Goal: Navigation & Orientation: Understand site structure

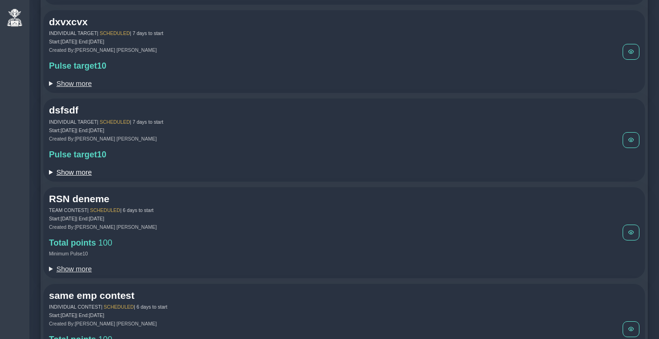
click at [75, 173] on summary "Show more" at bounding box center [336, 172] width 574 height 8
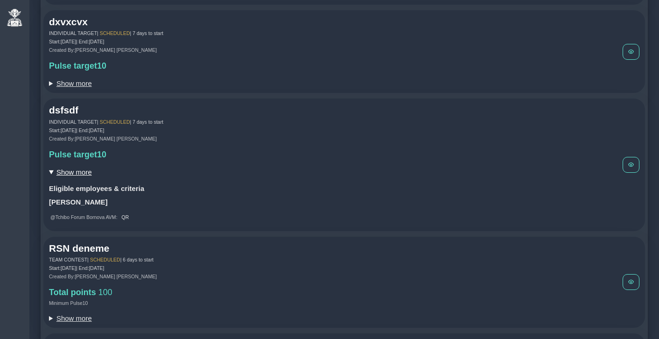
click at [76, 172] on summary "Show more" at bounding box center [336, 172] width 574 height 8
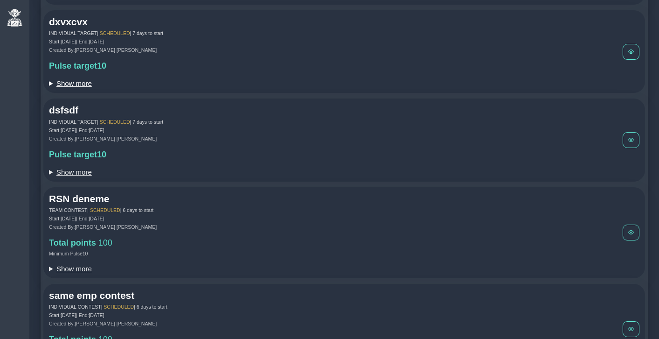
click at [73, 86] on summary "Show more" at bounding box center [336, 83] width 574 height 8
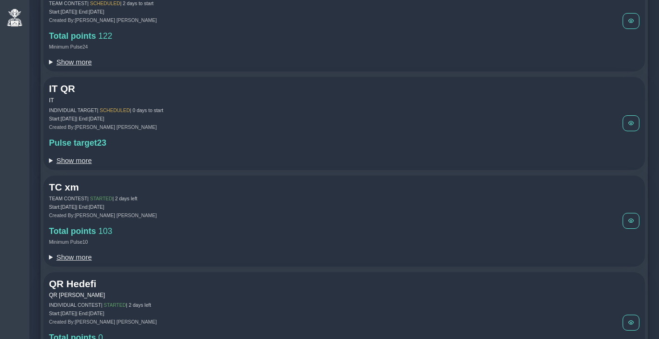
scroll to position [803, 0]
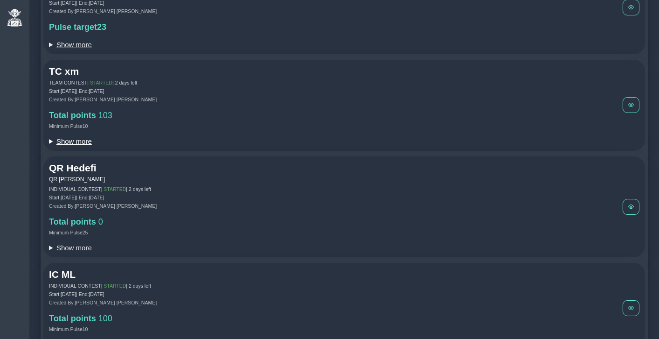
click at [63, 144] on summary "Show more" at bounding box center [336, 141] width 574 height 8
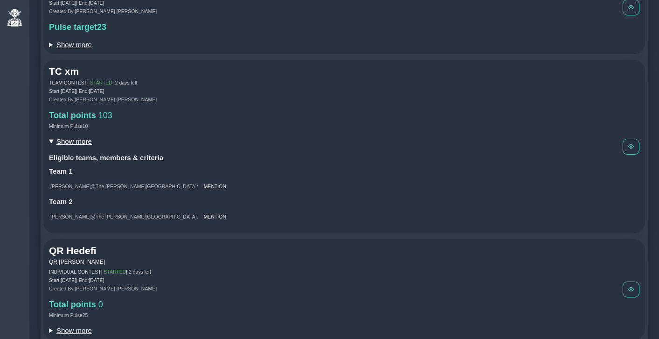
click at [63, 144] on summary "Show more" at bounding box center [336, 141] width 574 height 8
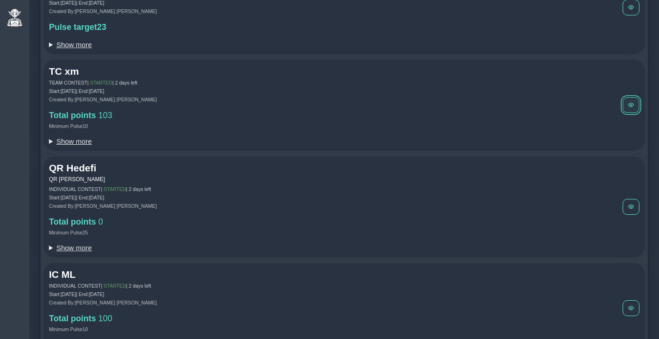
click at [632, 108] on span at bounding box center [631, 105] width 6 height 6
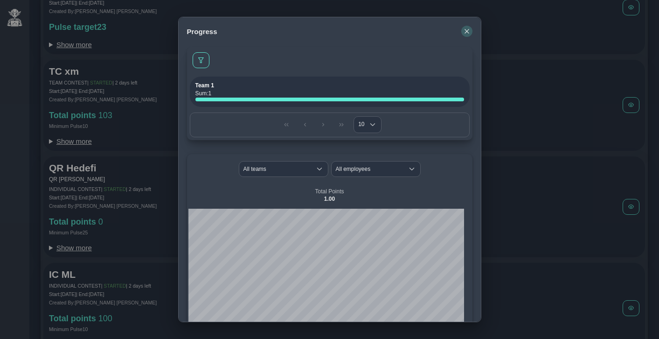
click at [466, 30] on icon "button" at bounding box center [467, 31] width 6 height 6
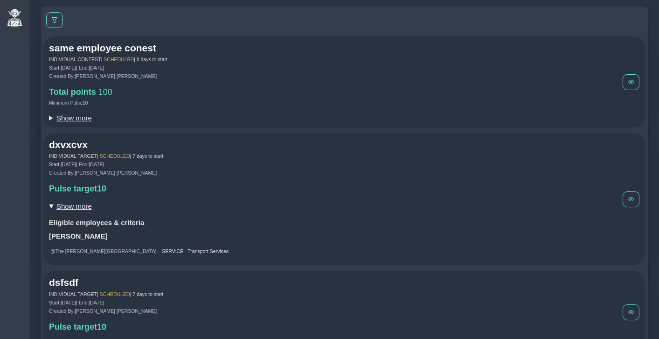
scroll to position [0, 0]
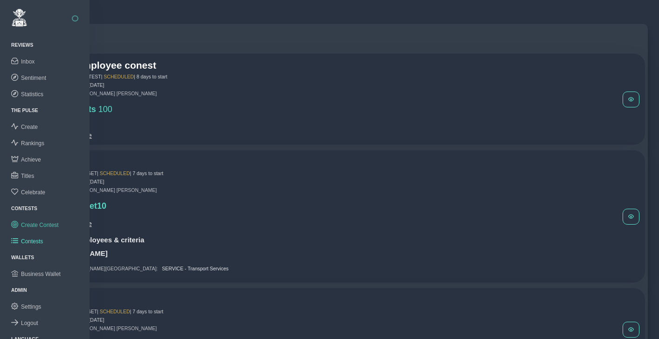
click at [35, 222] on span "Create Contest" at bounding box center [40, 225] width 38 height 7
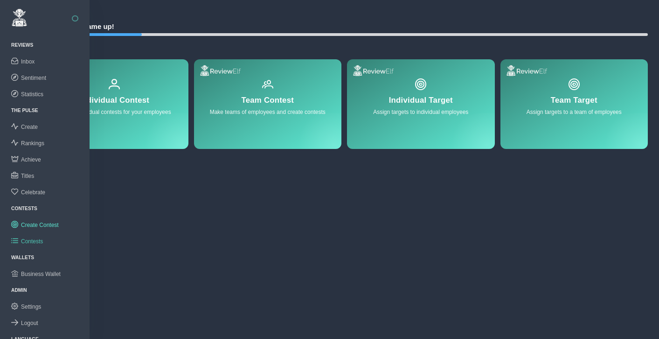
scroll to position [7, 0]
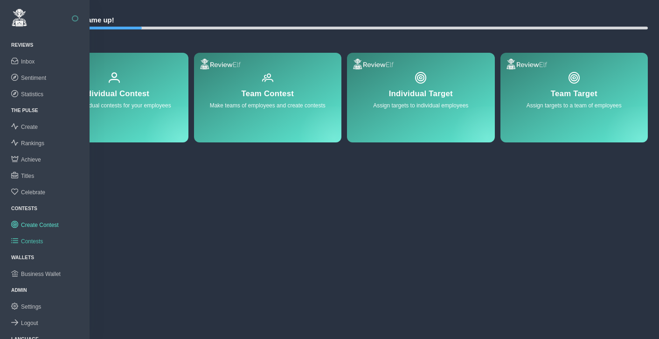
click at [39, 238] on span "Contests" at bounding box center [32, 241] width 22 height 7
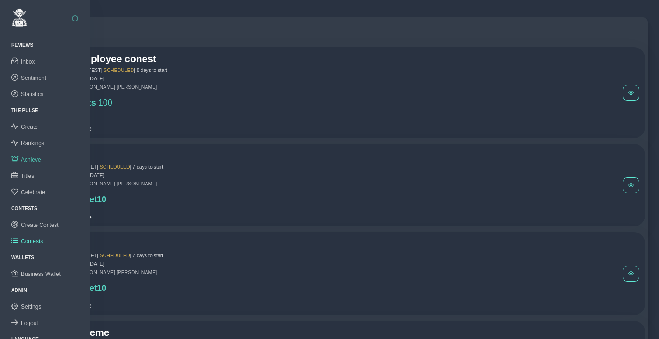
click at [31, 157] on span "Achieve" at bounding box center [31, 159] width 20 height 7
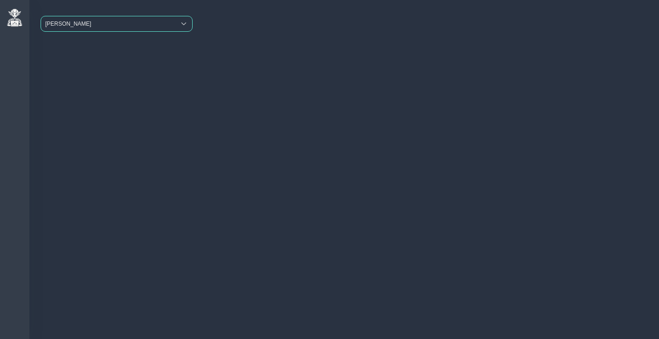
click at [123, 18] on span "Beymen Suadiye" at bounding box center [108, 23] width 134 height 15
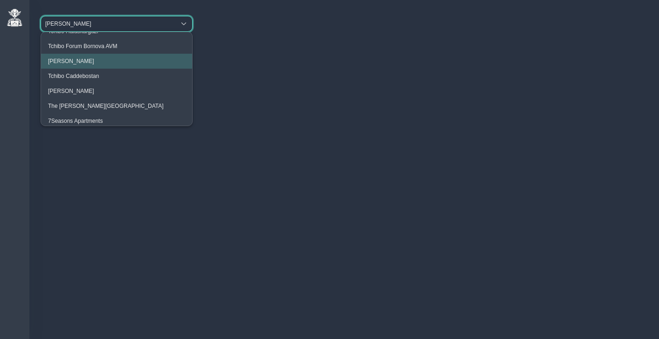
scroll to position [28, 0]
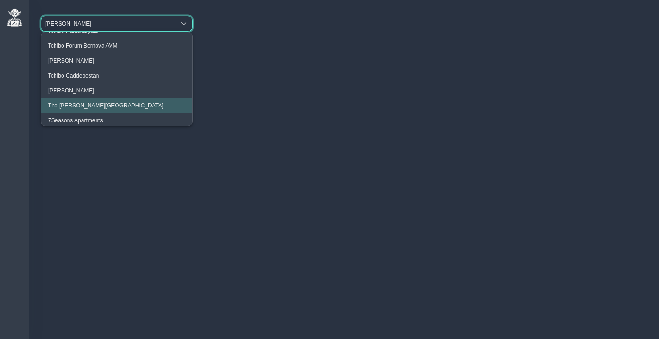
click at [99, 100] on li "The Clementine Churchill Hospital" at bounding box center [116, 105] width 151 height 15
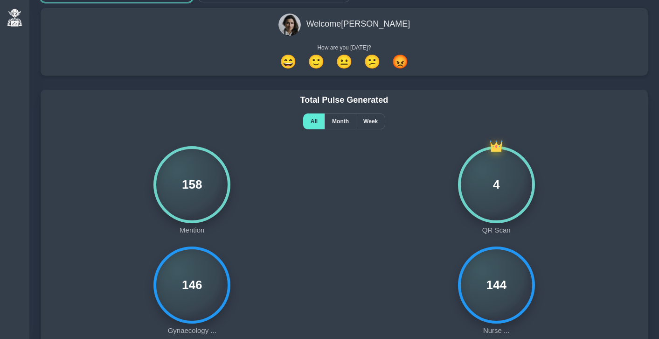
scroll to position [36, 0]
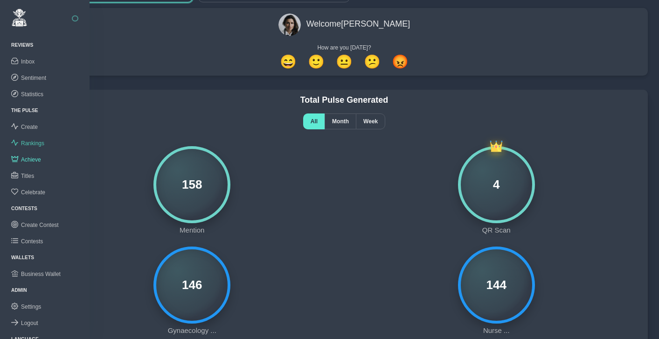
click at [29, 141] on span "Rankings" at bounding box center [32, 143] width 23 height 7
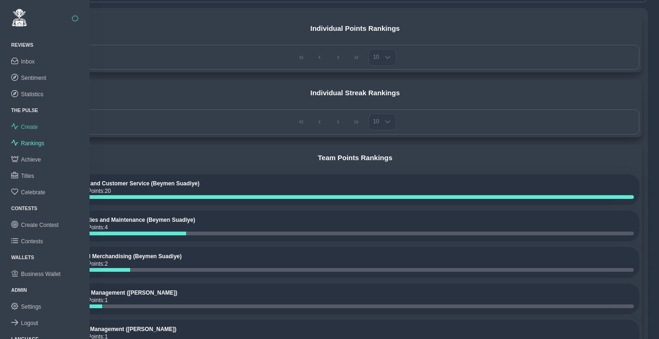
click at [31, 127] on span "Create" at bounding box center [29, 127] width 17 height 7
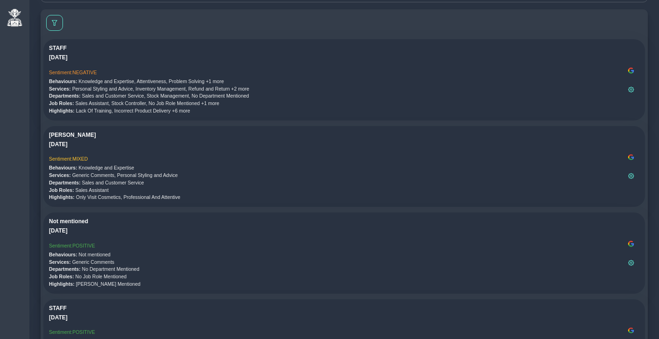
click at [229, 126] on div "MUSTAFA Sep 30, 2025 Sentiment: MIXED Behaviours: Knowledge and Expertise Servi…" at bounding box center [344, 166] width 602 height 81
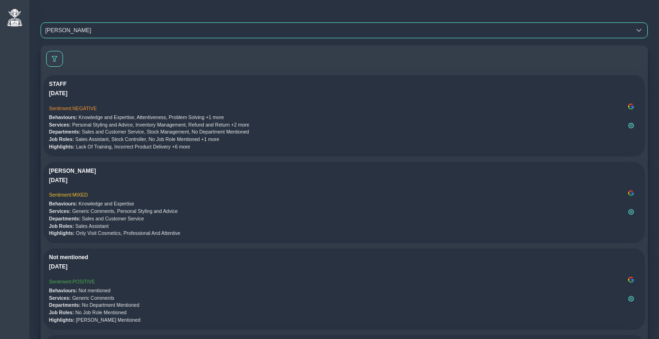
click at [90, 34] on span "Beymen Suadiye" at bounding box center [336, 30] width 590 height 15
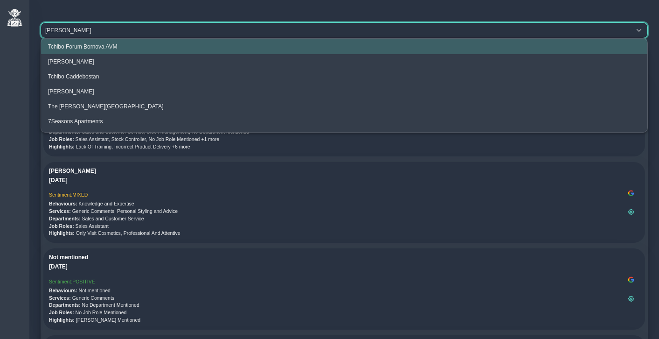
scroll to position [35, 0]
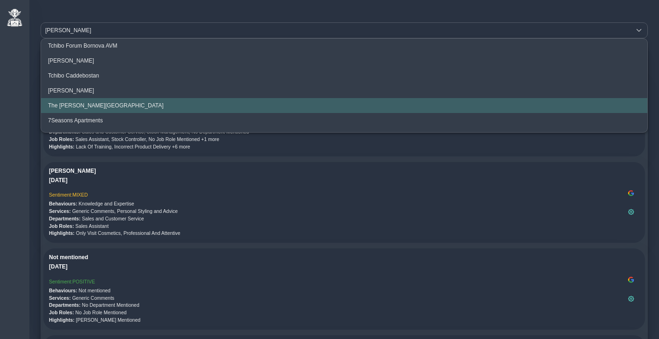
click at [88, 100] on li "The Clementine Churchill Hospital" at bounding box center [344, 105] width 606 height 15
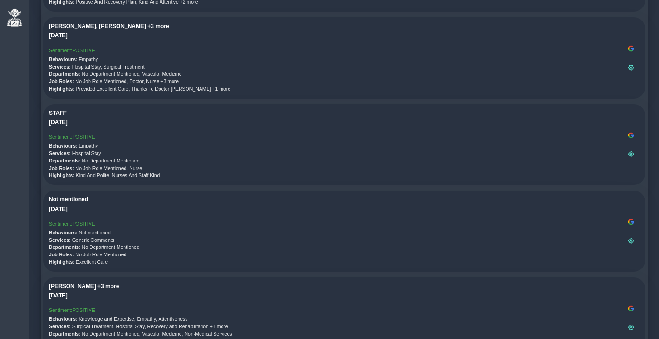
scroll to position [0, 0]
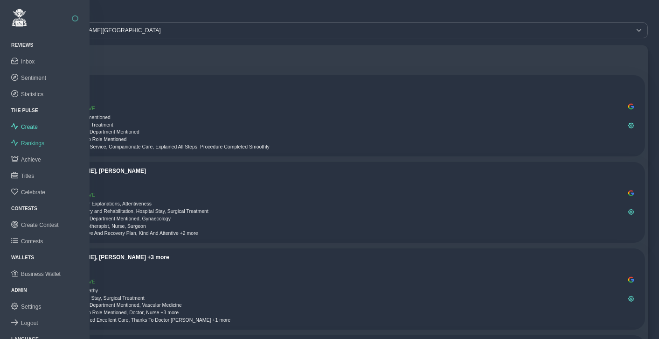
click at [37, 140] on span "Rankings" at bounding box center [32, 143] width 23 height 7
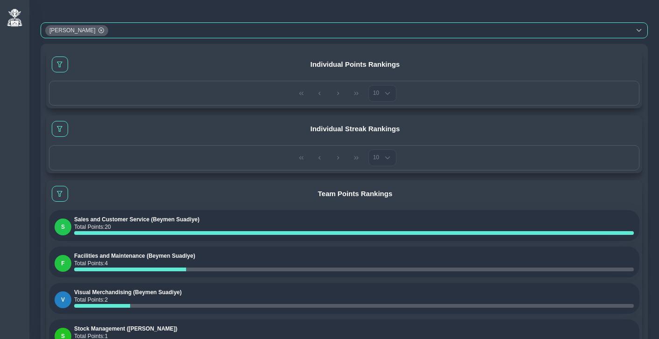
click at [117, 27] on div "Beymen Suadiye" at bounding box center [336, 30] width 590 height 15
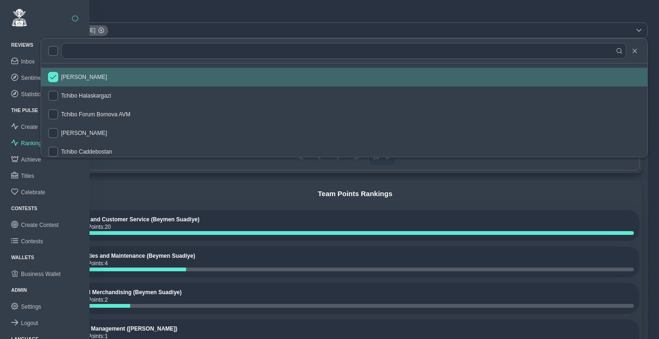
click at [19, 110] on link "THE PULSE" at bounding box center [24, 110] width 27 height 5
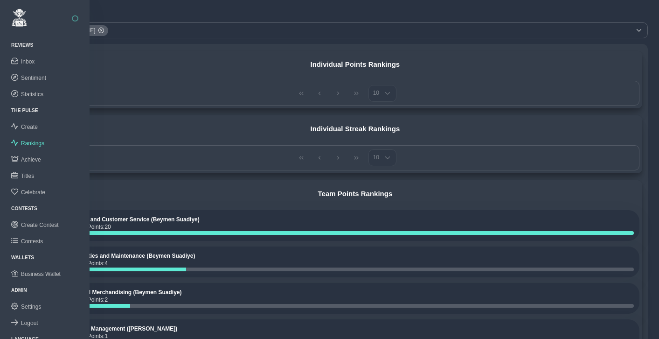
click at [74, 17] on button "button" at bounding box center [75, 18] width 7 height 7
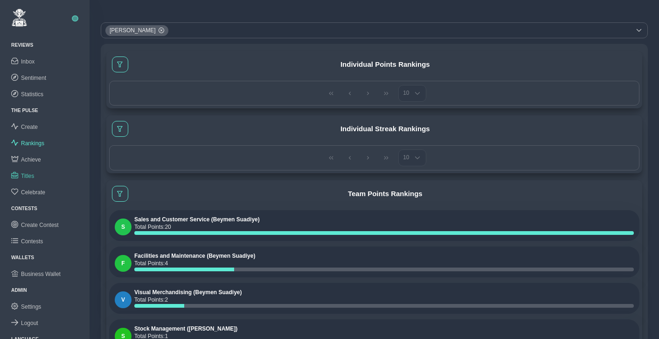
click at [34, 176] on span "Titles" at bounding box center [27, 176] width 13 height 7
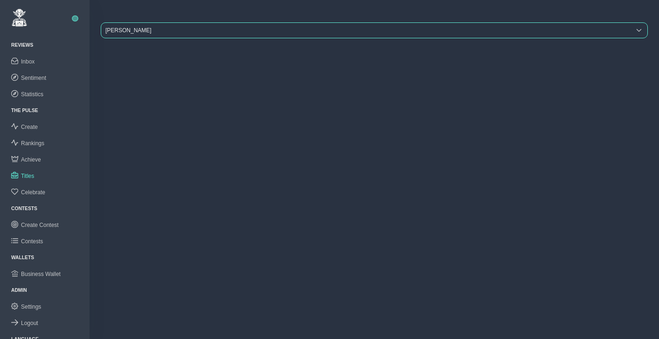
click at [147, 31] on span "Beymen Suadiye" at bounding box center [365, 30] width 529 height 15
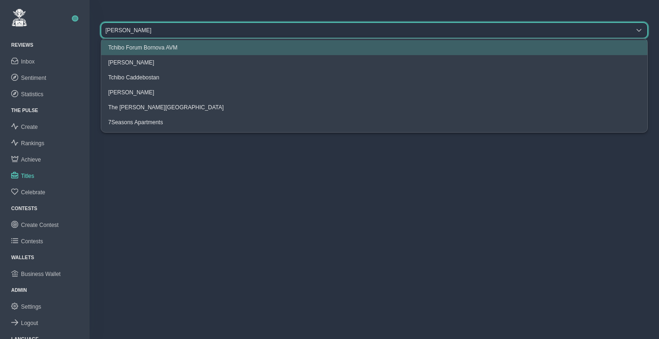
scroll to position [35, 0]
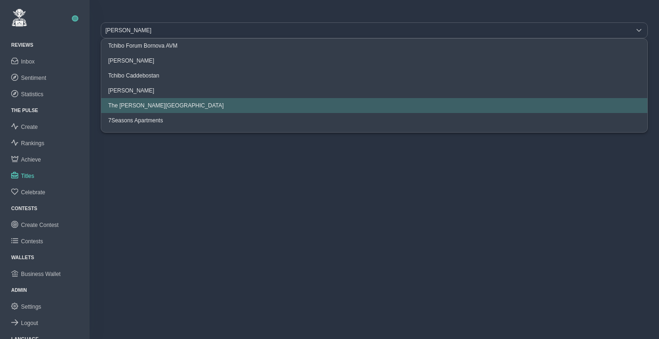
click at [153, 104] on span "The Clementine Churchill Hospital" at bounding box center [166, 105] width 116 height 7
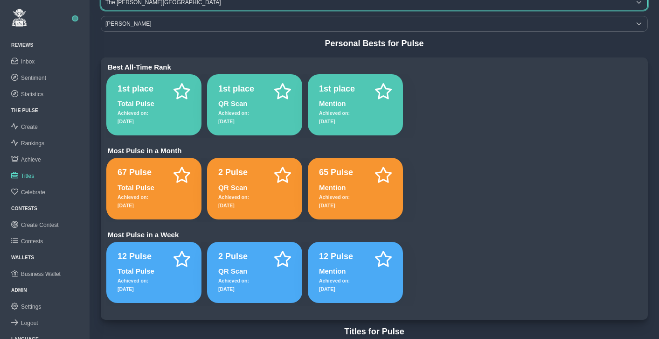
scroll to position [34, 0]
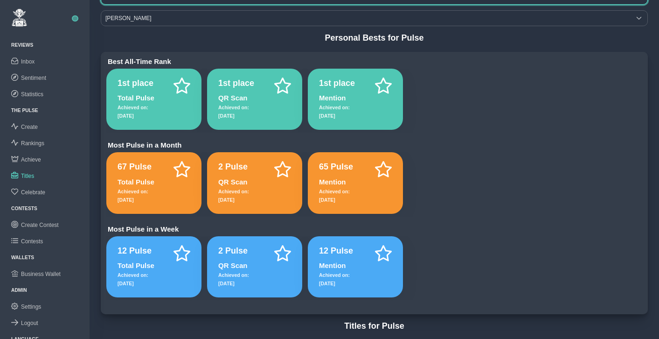
click at [476, 217] on div "Best All-Time Rank 1st place Total Pulse Achieved on: 12 Jun 2025 1st place QR …" at bounding box center [374, 183] width 547 height 263
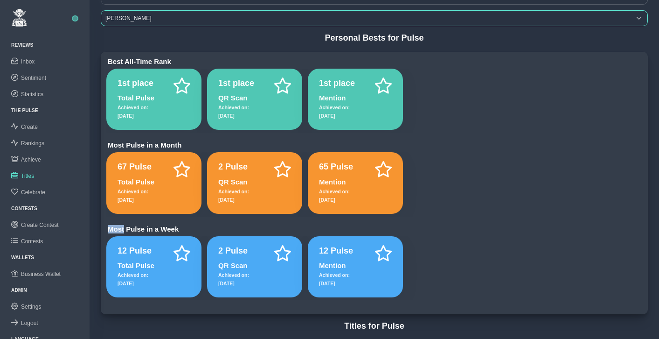
click at [139, 21] on span "Dianne Doe" at bounding box center [365, 18] width 529 height 15
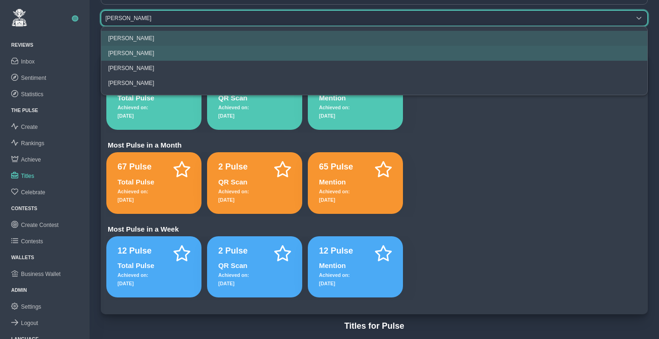
click at [135, 49] on li "Manisha Doe" at bounding box center [374, 53] width 546 height 15
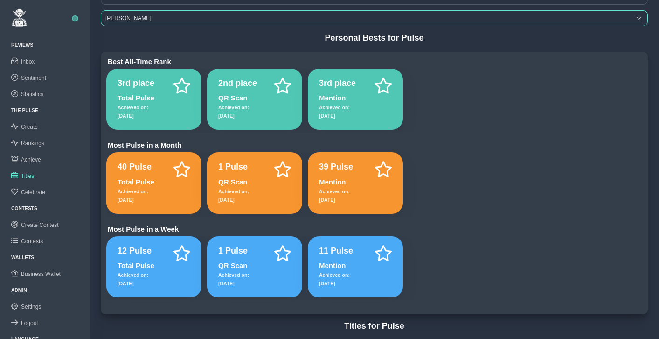
click at [136, 19] on span "Manisha Doe" at bounding box center [365, 18] width 529 height 15
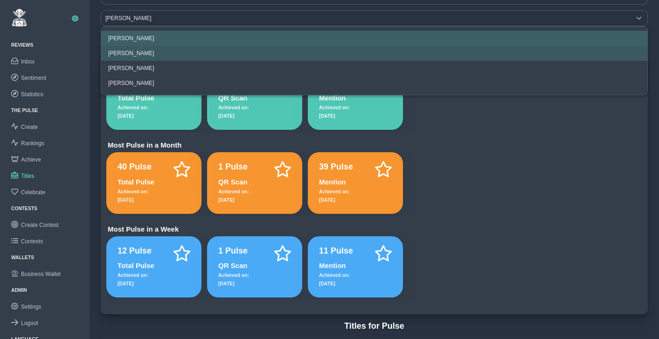
click at [136, 40] on span "Dianne Doe" at bounding box center [131, 38] width 46 height 7
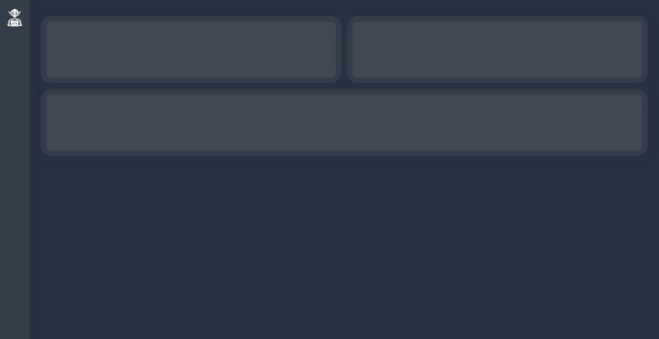
scroll to position [7, 0]
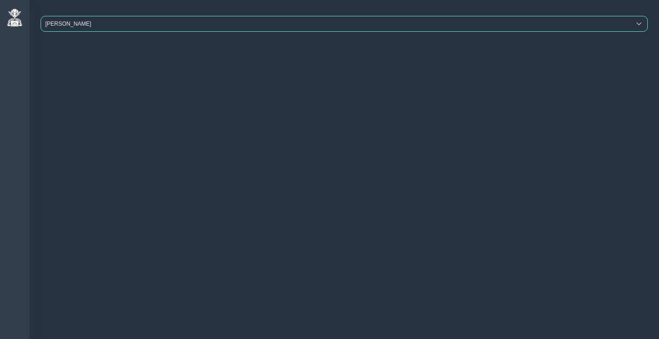
click at [107, 20] on span "Beymen Suadiye" at bounding box center [336, 23] width 590 height 15
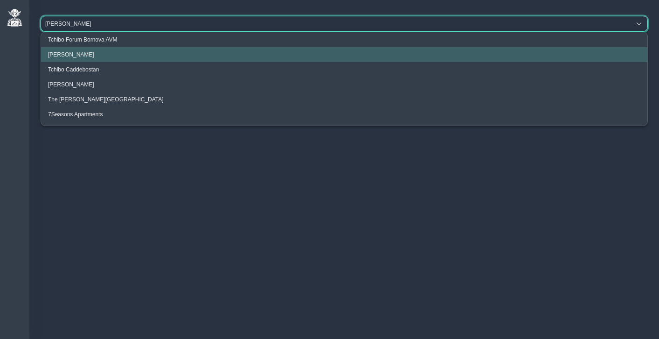
scroll to position [35, 0]
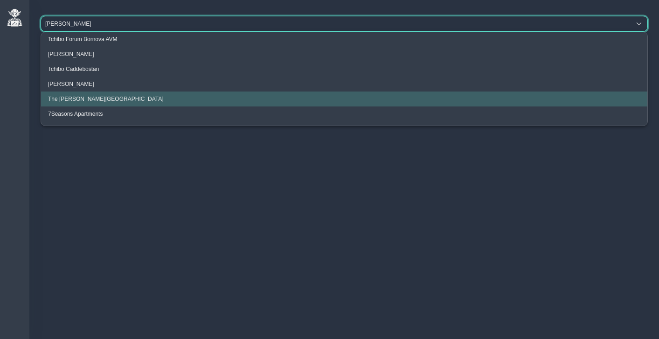
click at [106, 97] on span "The Clementine Churchill Hospital" at bounding box center [106, 99] width 116 height 7
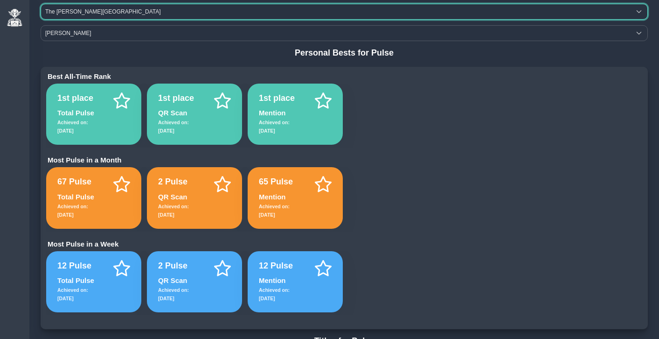
scroll to position [19, 0]
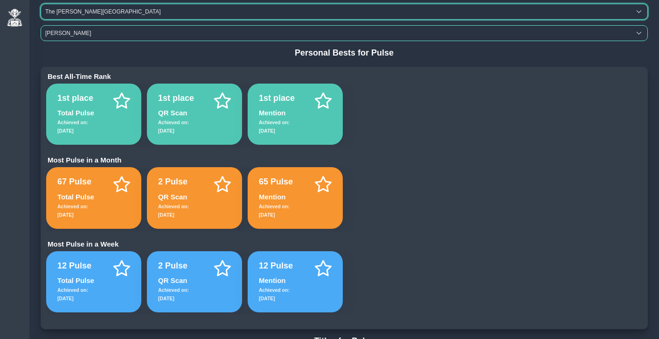
click at [84, 35] on span "[PERSON_NAME]" at bounding box center [336, 33] width 590 height 15
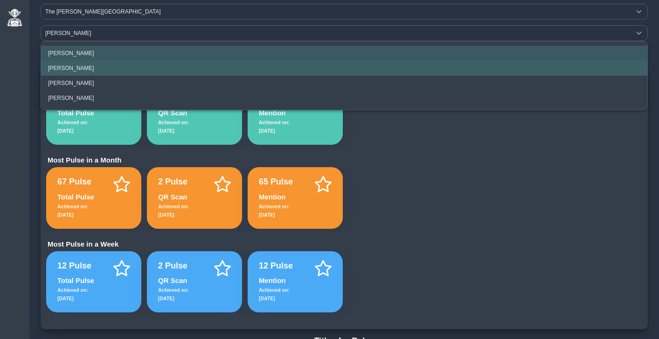
click at [78, 71] on span "Manisha Doe" at bounding box center [71, 68] width 46 height 7
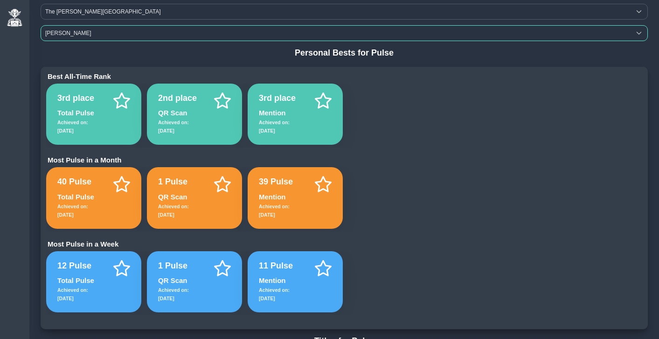
click at [77, 34] on span "Manisha Doe" at bounding box center [336, 33] width 590 height 15
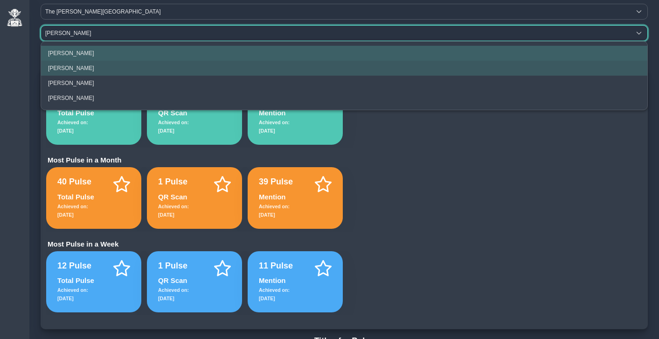
click at [81, 57] on li "Dianne Doe" at bounding box center [344, 53] width 606 height 15
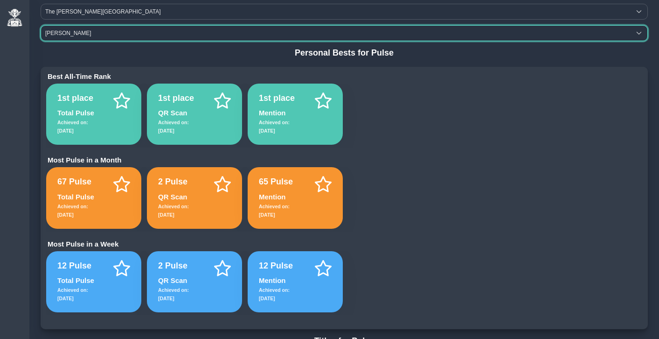
click at [385, 138] on div "1st place Total Pulse Achieved on: 12 Jun 2025 1st place QR Scan Achieved on: 1…" at bounding box center [344, 115] width 596 height 64
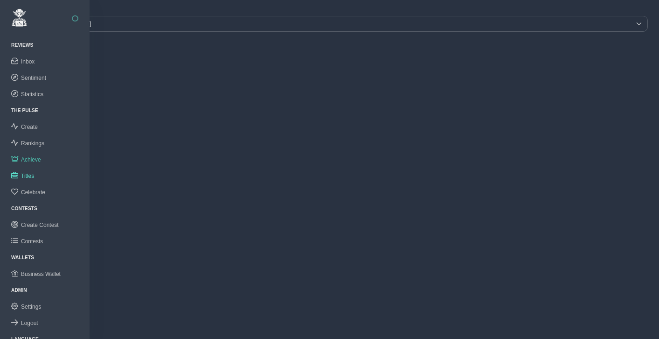
click at [33, 159] on span "Achieve" at bounding box center [31, 159] width 20 height 7
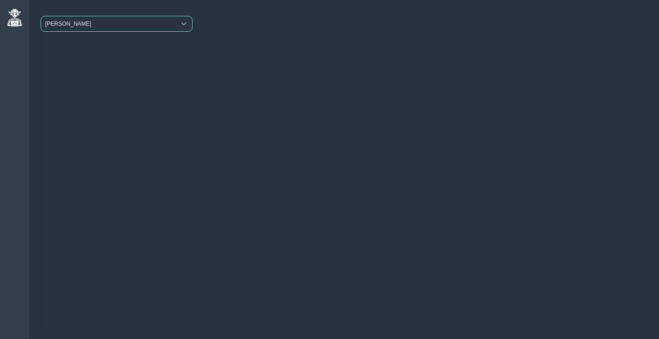
click at [118, 21] on span "Beymen Suadiye" at bounding box center [108, 23] width 134 height 15
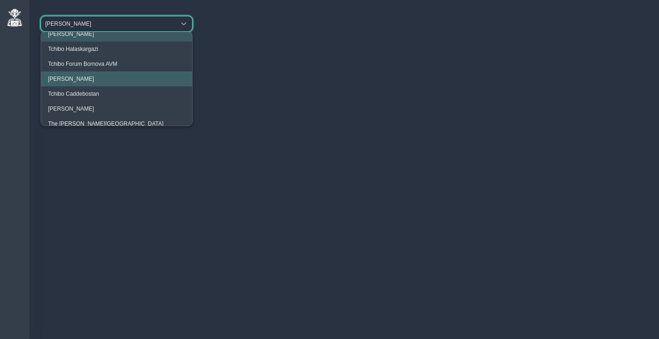
scroll to position [35, 0]
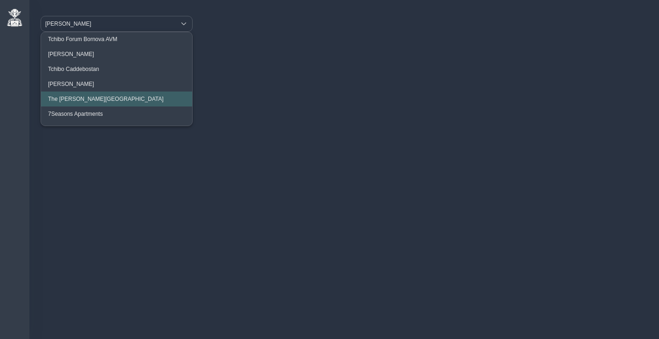
click at [100, 97] on span "The [PERSON_NAME][GEOGRAPHIC_DATA]" at bounding box center [106, 99] width 116 height 7
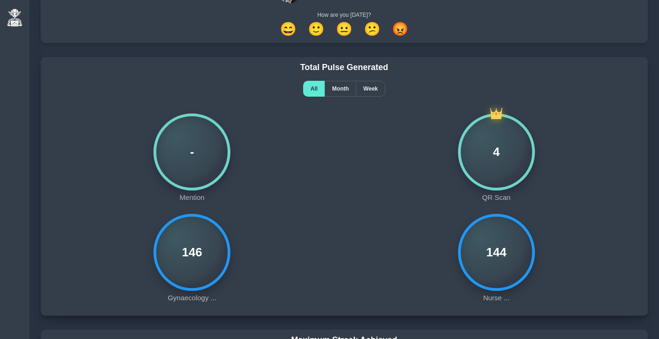
scroll to position [61, 0]
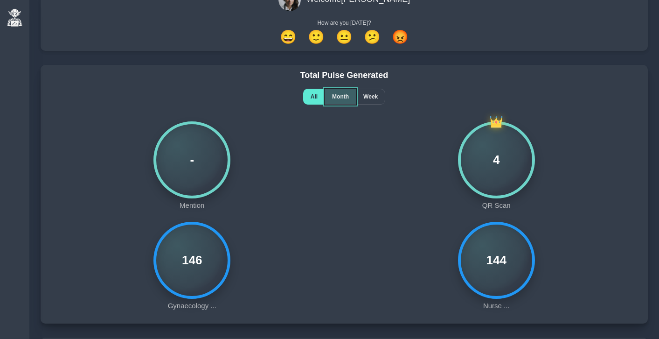
click at [342, 94] on span "Month" at bounding box center [340, 96] width 17 height 7
click at [317, 94] on div "All" at bounding box center [313, 97] width 21 height 16
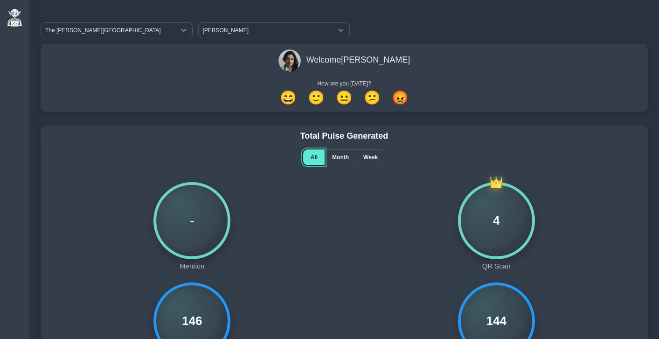
scroll to position [0, 0]
click at [226, 30] on span "Dianne Doe" at bounding box center [266, 30] width 134 height 15
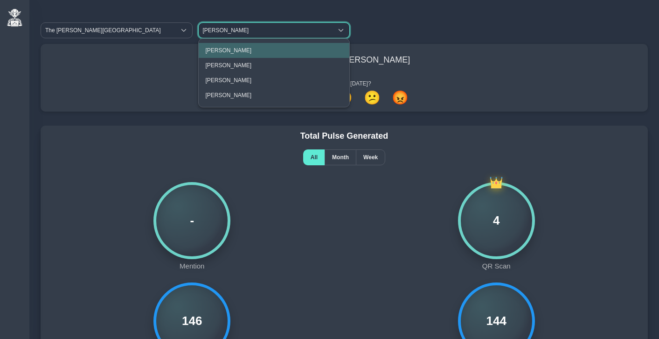
click at [230, 66] on span "[PERSON_NAME]" at bounding box center [229, 65] width 46 height 7
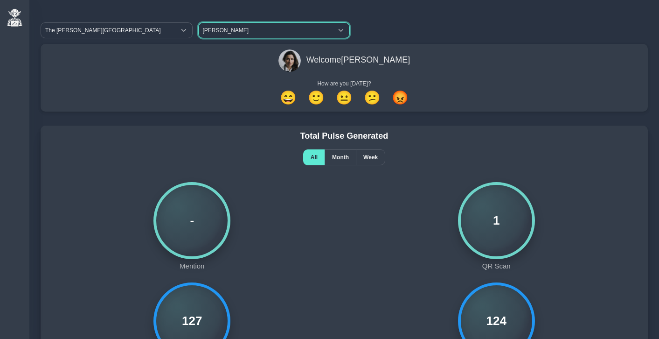
click at [227, 32] on span "Manisha Doe" at bounding box center [266, 30] width 134 height 15
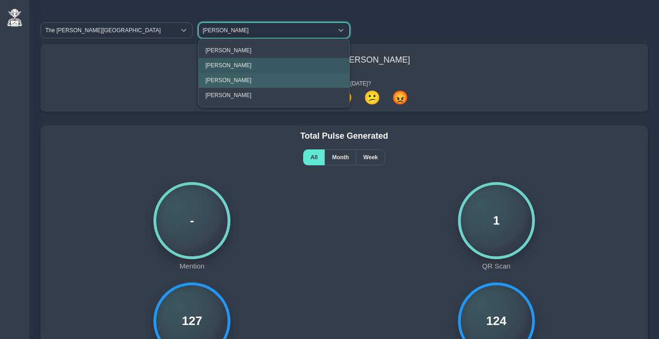
click at [224, 80] on span "Margaret Doe" at bounding box center [229, 80] width 46 height 7
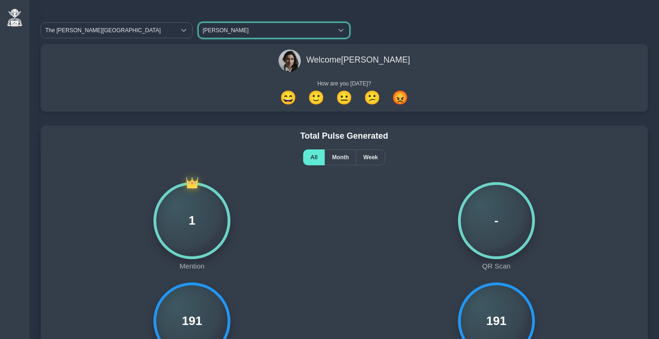
click at [229, 30] on span "Margaret Doe" at bounding box center [266, 30] width 134 height 15
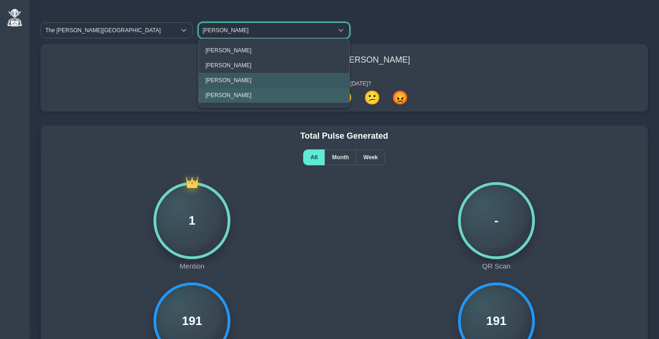
click at [223, 94] on span "STEFAN KARLSSON" at bounding box center [229, 95] width 46 height 7
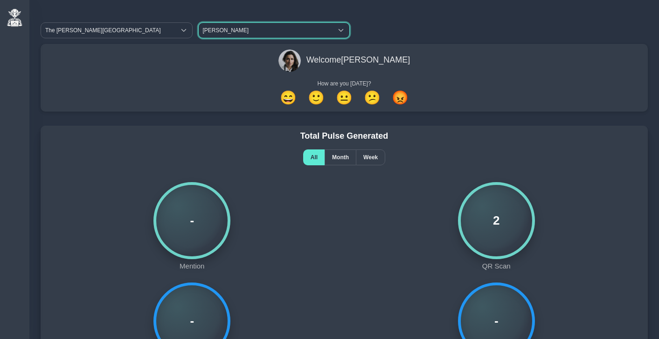
click at [224, 29] on span "STEFAN KARLSSON" at bounding box center [266, 30] width 134 height 15
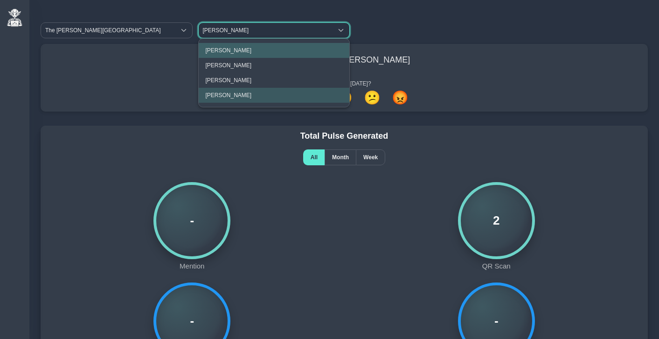
click at [225, 55] on li "Dianne Doe" at bounding box center [274, 50] width 151 height 15
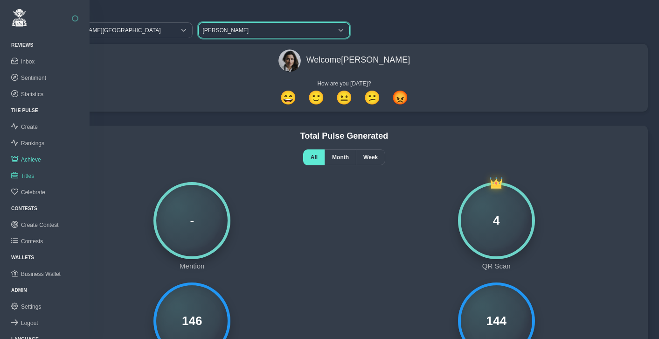
click at [31, 174] on span "Titles" at bounding box center [27, 176] width 13 height 7
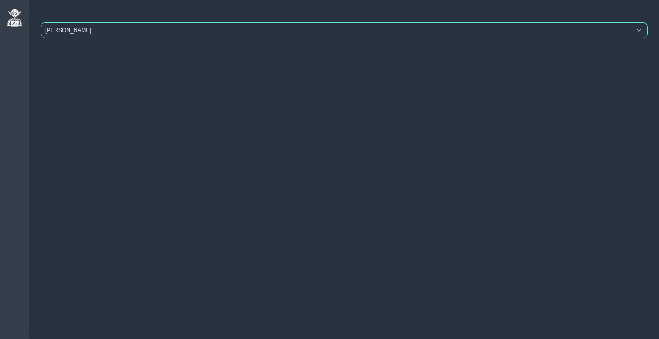
click at [156, 32] on span "Beymen Suadiye" at bounding box center [336, 30] width 590 height 15
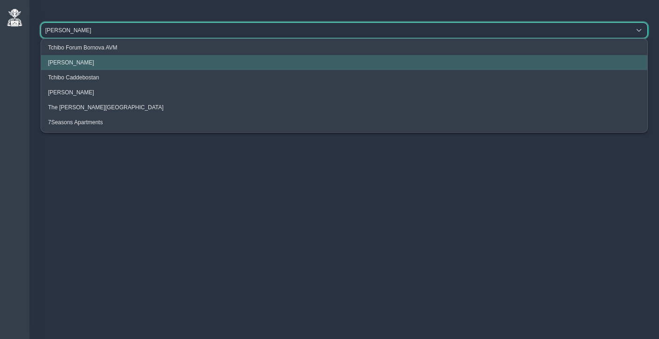
scroll to position [35, 0]
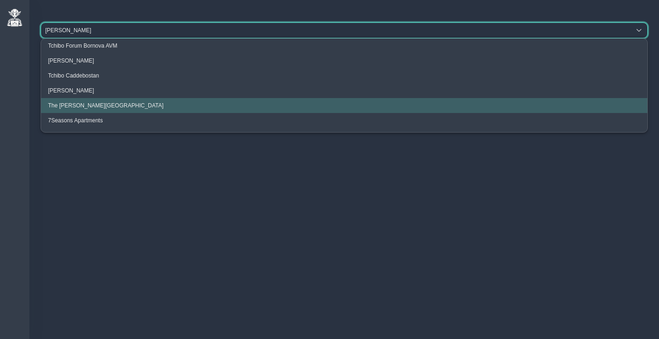
click at [118, 102] on span "The Clementine Churchill Hospital" at bounding box center [106, 105] width 116 height 7
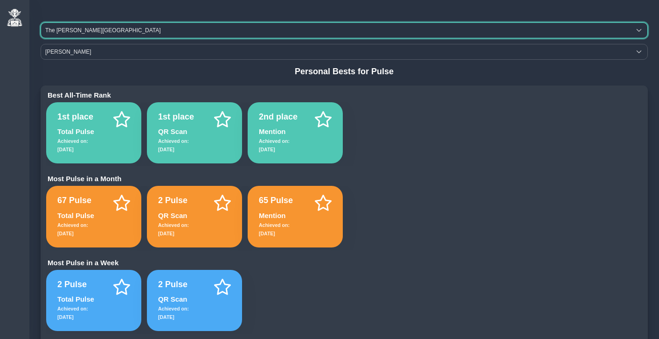
click at [153, 178] on div "Most Pulse in a Month" at bounding box center [344, 178] width 596 height 8
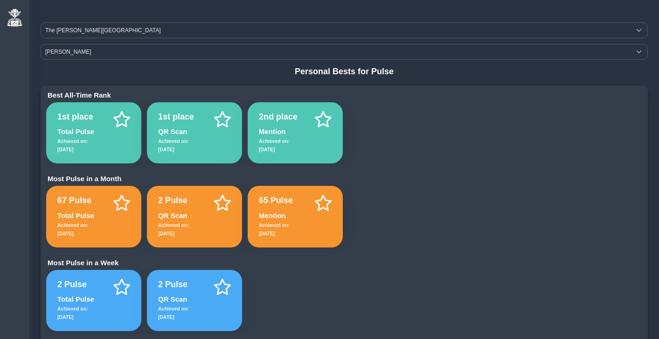
click at [153, 178] on div "Most Pulse in a Month" at bounding box center [344, 178] width 596 height 8
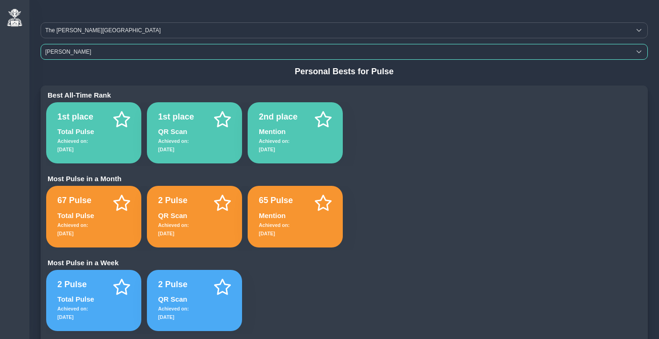
click at [71, 50] on span "Dianne Doe" at bounding box center [336, 51] width 590 height 15
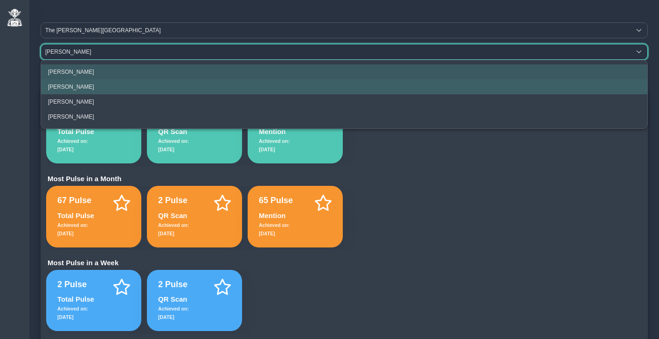
click at [69, 83] on li "Manisha Doe" at bounding box center [344, 86] width 606 height 15
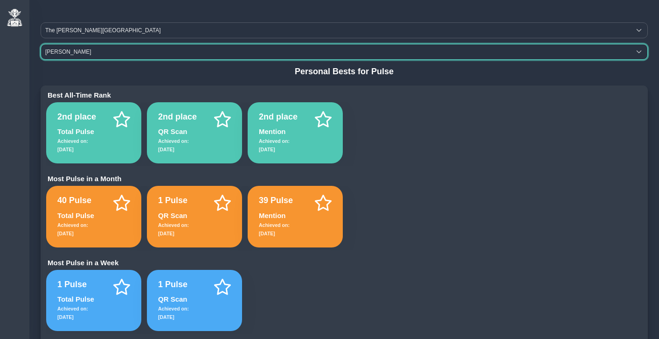
click at [70, 49] on span "Manisha Doe" at bounding box center [336, 51] width 590 height 15
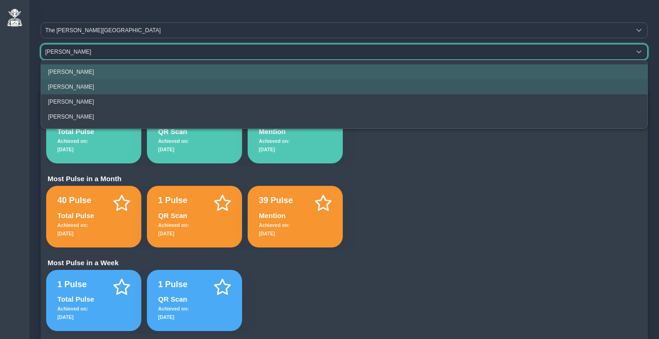
click at [73, 73] on span "Dianne Doe" at bounding box center [71, 72] width 46 height 7
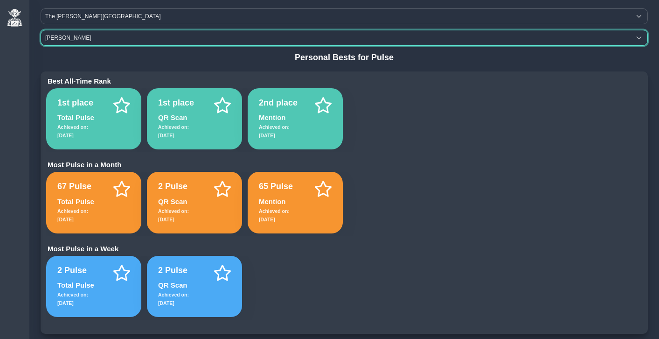
scroll to position [0, 0]
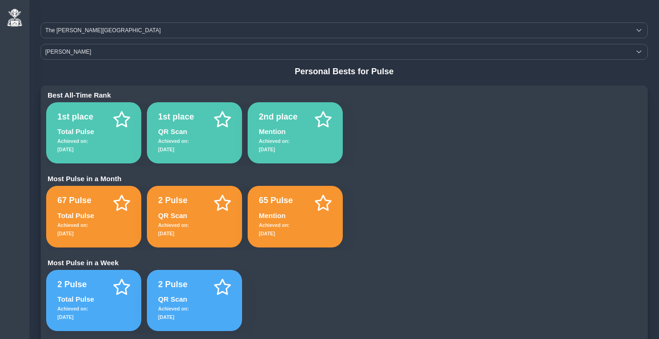
click at [416, 112] on div "1st place Total Pulse Achieved on: 15 Oct 2025 1st place QR Scan Achieved on: 1…" at bounding box center [344, 134] width 596 height 64
click at [292, 75] on h4 "Personal Bests for Pulse" at bounding box center [344, 72] width 607 height 10
click at [251, 73] on h4 "Personal Bests for Pulse" at bounding box center [344, 72] width 607 height 10
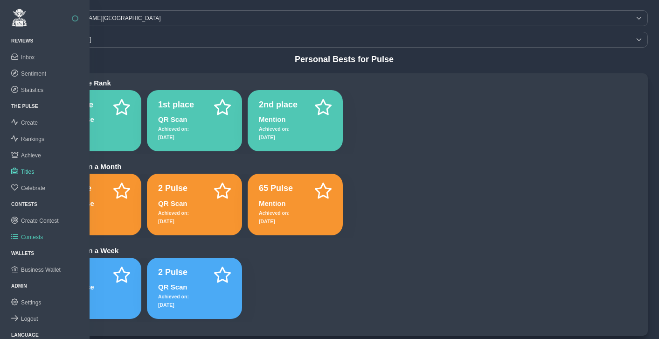
scroll to position [10, 0]
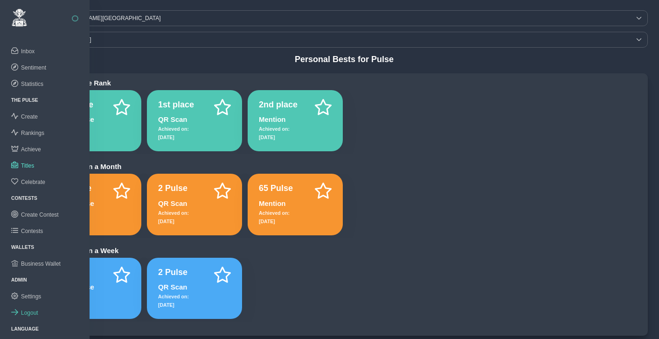
click at [32, 312] on span "Logout" at bounding box center [29, 312] width 17 height 7
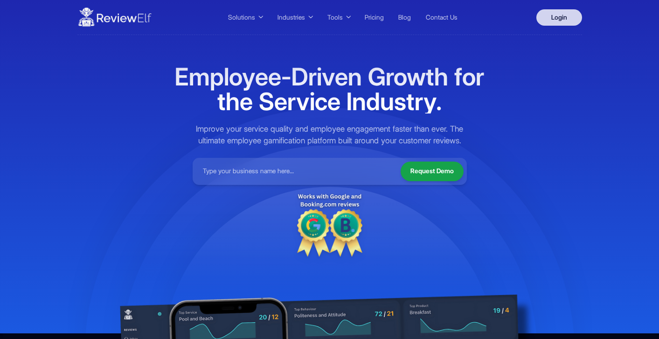
click at [561, 14] on link "Login" at bounding box center [559, 17] width 46 height 16
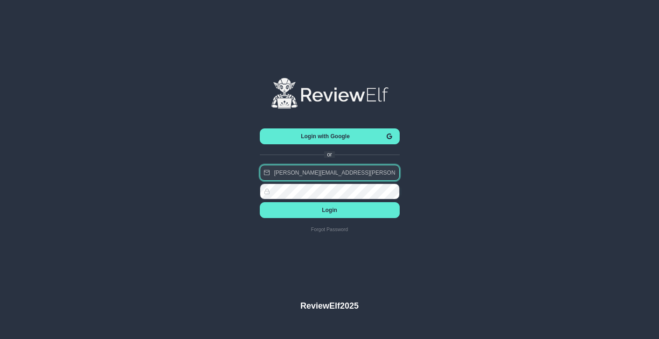
click at [341, 169] on input "[PERSON_NAME][EMAIL_ADDRESS][PERSON_NAME][DOMAIN_NAME]" at bounding box center [330, 173] width 140 height 16
click at [341, 174] on input "[EMAIL_ADDRESS][DOMAIN_NAME]" at bounding box center [330, 173] width 140 height 16
type input "[PERSON_NAME][EMAIL_ADDRESS][DOMAIN_NAME]"
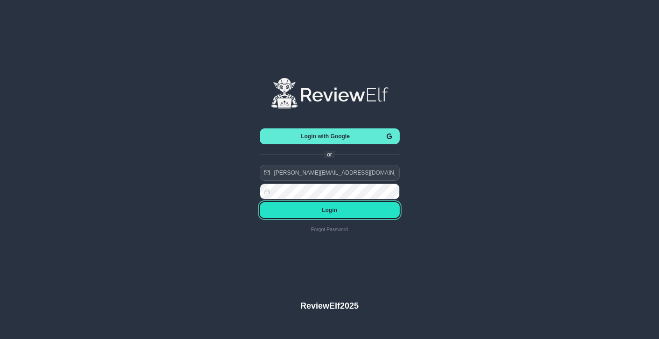
click at [329, 210] on span "Login" at bounding box center [329, 210] width 125 height 7
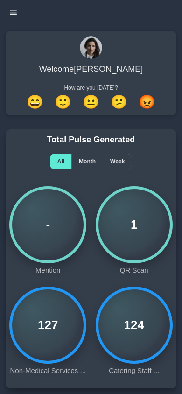
click at [16, 12] on icon "button" at bounding box center [13, 12] width 7 height 7
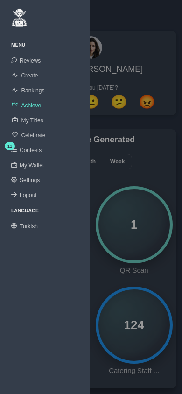
click at [34, 90] on span "Rankings" at bounding box center [32, 90] width 23 height 7
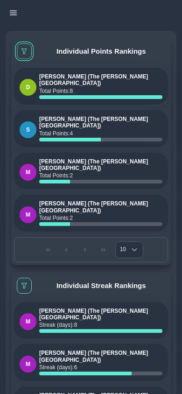
click at [23, 49] on span at bounding box center [24, 52] width 6 height 6
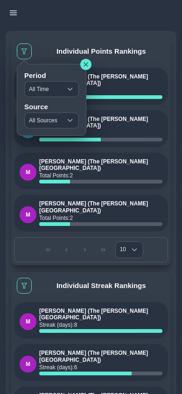
click at [44, 86] on span "All Time" at bounding box center [43, 89] width 37 height 15
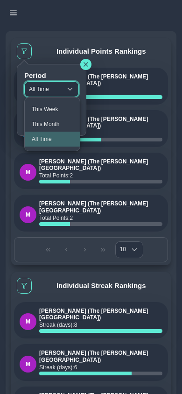
click at [44, 86] on span "All Time" at bounding box center [43, 89] width 37 height 15
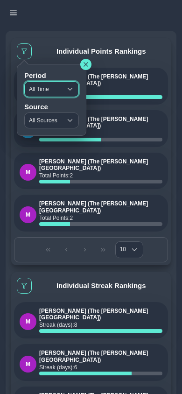
click at [44, 86] on span "All Time" at bounding box center [43, 89] width 37 height 15
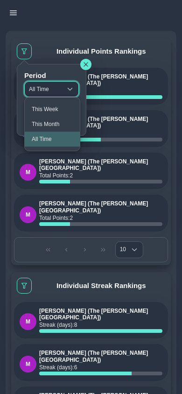
click at [44, 86] on span "All Time" at bounding box center [43, 89] width 37 height 15
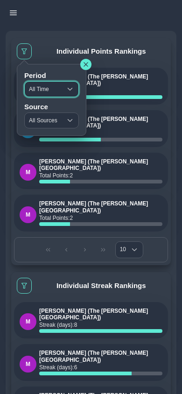
click at [88, 63] on icon "button" at bounding box center [86, 65] width 6 height 6
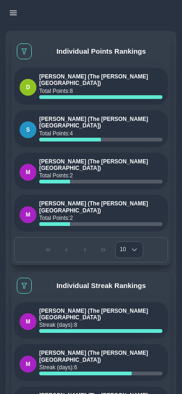
click at [10, 12] on icon "button" at bounding box center [13, 12] width 7 height 7
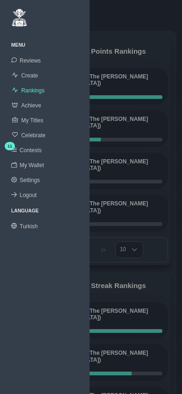
click at [30, 109] on link "Achieve" at bounding box center [45, 105] width 90 height 15
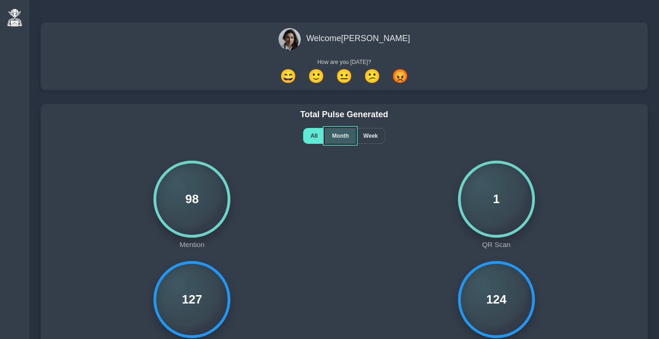
click at [339, 138] on span "Month" at bounding box center [340, 135] width 17 height 7
click at [313, 136] on span "All" at bounding box center [314, 135] width 7 height 7
click at [342, 138] on span "Month" at bounding box center [340, 135] width 17 height 7
click at [306, 137] on div "All" at bounding box center [313, 136] width 21 height 16
click at [343, 136] on span "Month" at bounding box center [340, 135] width 17 height 7
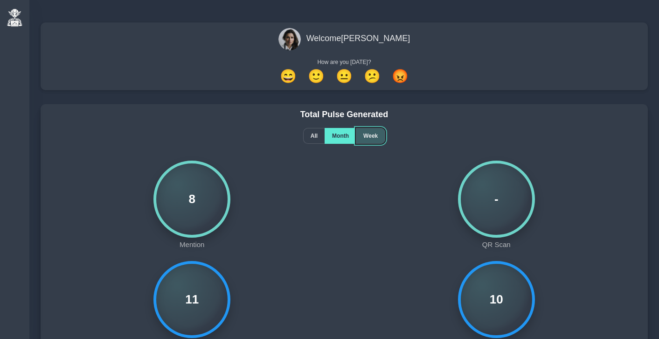
click at [371, 136] on span "Week" at bounding box center [370, 135] width 14 height 7
click at [340, 134] on span "Month" at bounding box center [340, 135] width 17 height 7
click at [306, 134] on div "All" at bounding box center [313, 136] width 21 height 16
click at [240, 99] on div "Total Pulse Generated All Month Week 98 Mention 1 QR Scan 127 Non-Medical Servi…" at bounding box center [344, 229] width 613 height 273
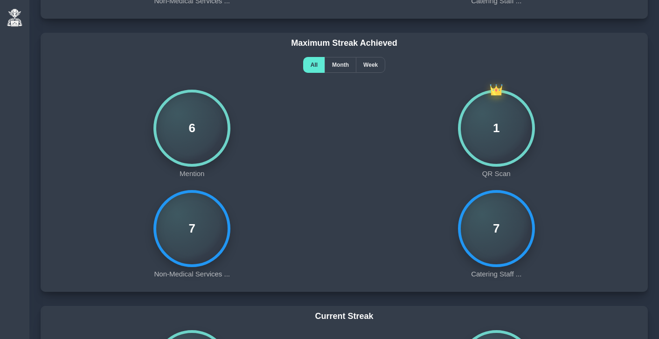
scroll to position [346, 0]
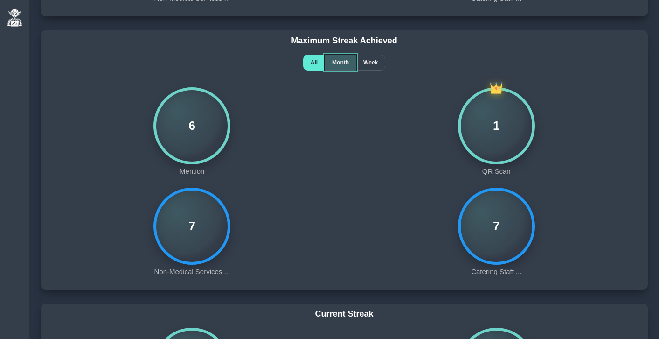
click at [341, 60] on span "Month" at bounding box center [340, 62] width 17 height 7
click at [372, 61] on span "Week" at bounding box center [370, 62] width 14 height 7
click at [343, 61] on span "Month" at bounding box center [340, 62] width 17 height 7
click at [313, 59] on div "All" at bounding box center [313, 63] width 21 height 16
click at [339, 62] on span "Month" at bounding box center [340, 62] width 17 height 7
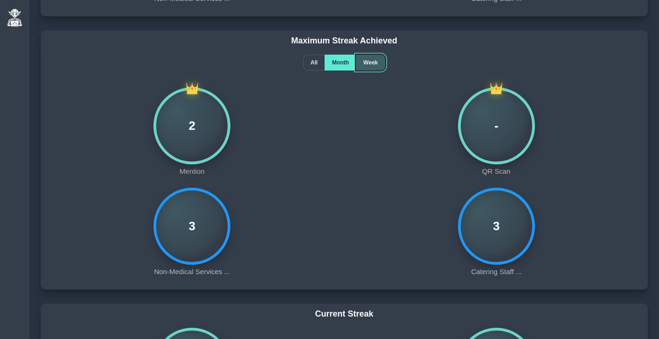
click at [375, 62] on span "Week" at bounding box center [370, 62] width 14 height 7
click at [333, 62] on span "Month" at bounding box center [340, 62] width 17 height 7
click at [314, 61] on span "All" at bounding box center [314, 62] width 7 height 7
click at [336, 63] on span "Month" at bounding box center [340, 62] width 17 height 7
click at [376, 63] on span "Week" at bounding box center [370, 62] width 14 height 7
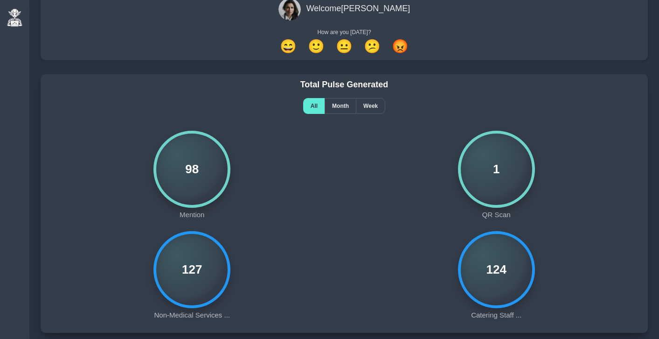
scroll to position [0, 0]
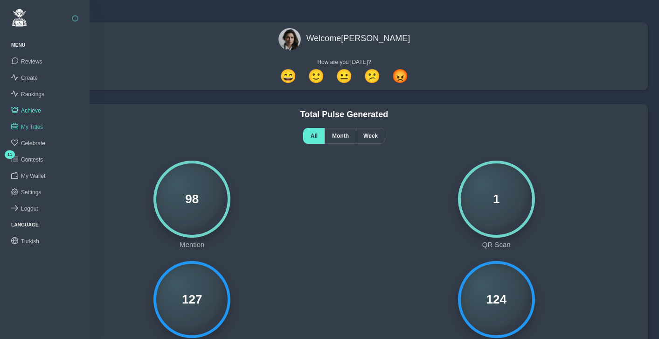
click at [29, 125] on span "My Titles" at bounding box center [32, 127] width 22 height 7
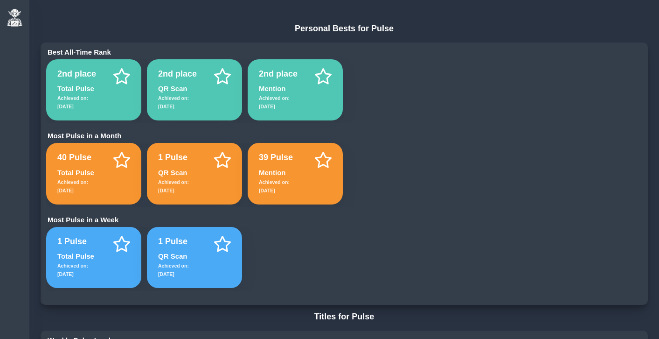
click at [403, 125] on div "Best All-Time Rank 2nd place Total Pulse Achieved on: 08 Sept 2025 2nd place QR…" at bounding box center [344, 173] width 607 height 263
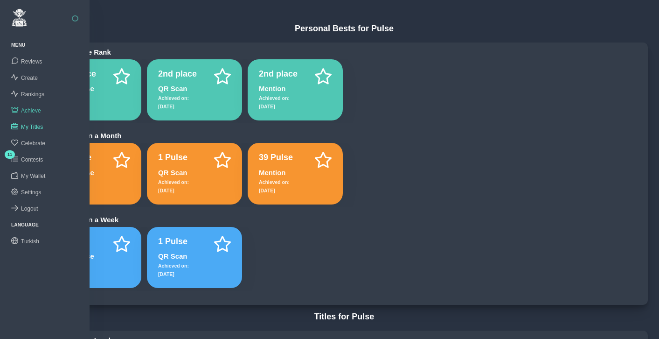
click at [35, 107] on span "Achieve" at bounding box center [31, 110] width 20 height 7
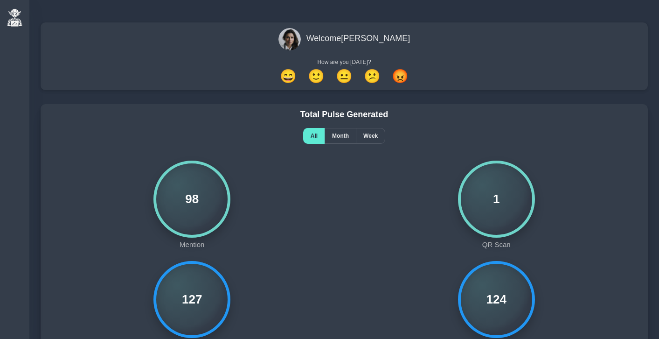
click at [235, 143] on div "All Month Week" at bounding box center [344, 136] width 596 height 16
click at [141, 98] on div "Total Pulse Generated All Month Week 98 Mention 1 QR Scan 127 Non-Medical Servi…" at bounding box center [344, 229] width 613 height 273
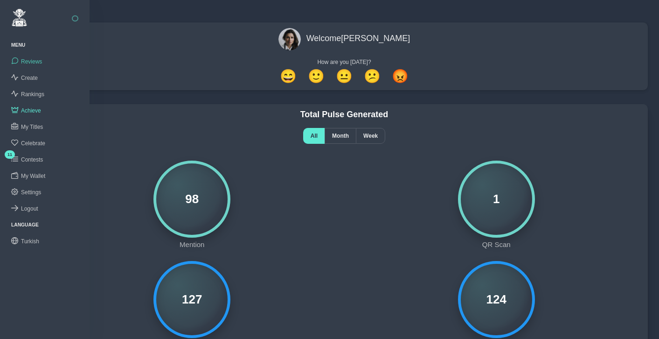
click at [34, 63] on span "Reviews" at bounding box center [31, 61] width 21 height 7
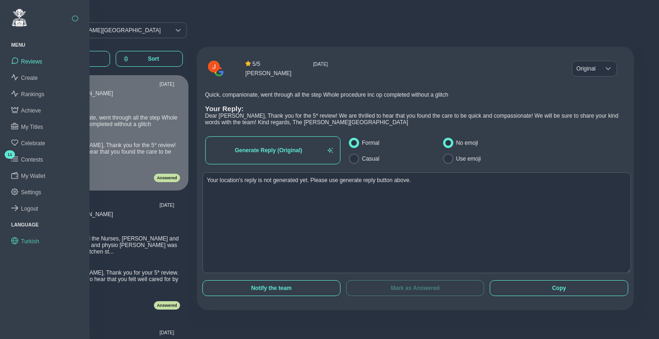
click at [32, 238] on span "Turkish" at bounding box center [30, 241] width 18 height 7
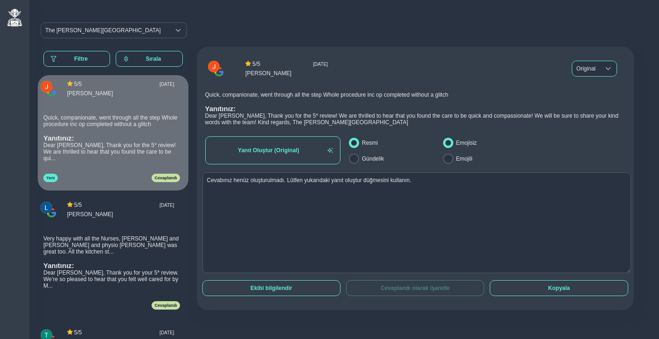
click at [588, 65] on span "Original" at bounding box center [586, 68] width 28 height 15
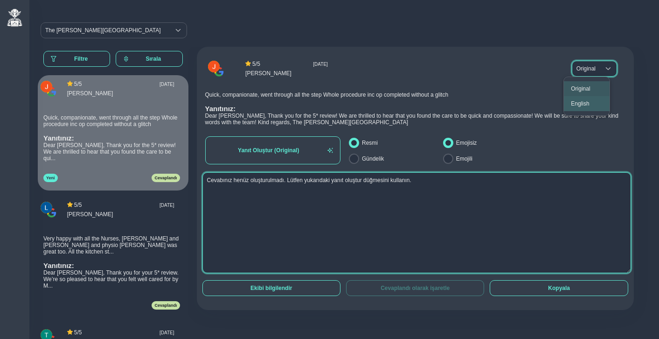
click at [393, 211] on textarea "Cevabınız henüz oluşturulmadı. Lütfen yukarıdaki yanıt oluştur düğmesini kullan…" at bounding box center [416, 222] width 429 height 101
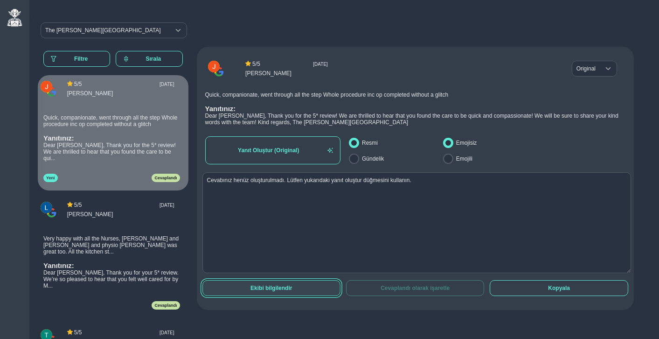
click at [273, 285] on span "Ekibi bilgilendir" at bounding box center [271, 288] width 123 height 7
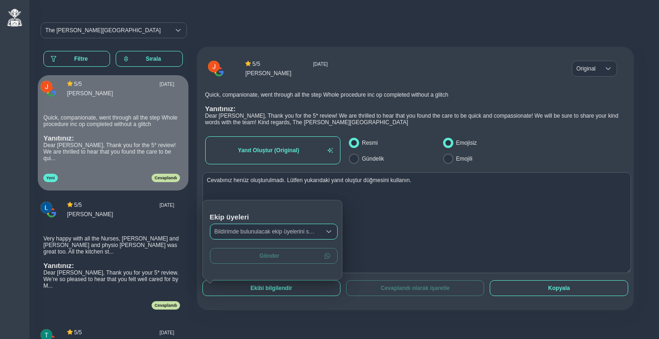
click at [289, 232] on div "Bildirimde bulunulacak ekip üyelerini seçin" at bounding box center [265, 231] width 110 height 15
click at [290, 232] on div "Bildirimde bulunulacak ekip üyelerini seçin" at bounding box center [265, 231] width 110 height 15
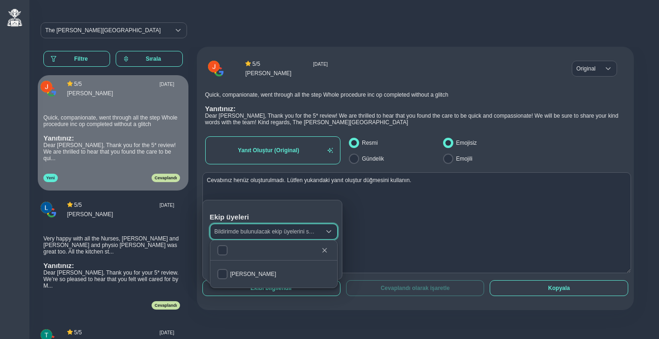
click at [290, 232] on div "Bildirimde bulunulacak ekip üyelerini seçin" at bounding box center [265, 231] width 110 height 15
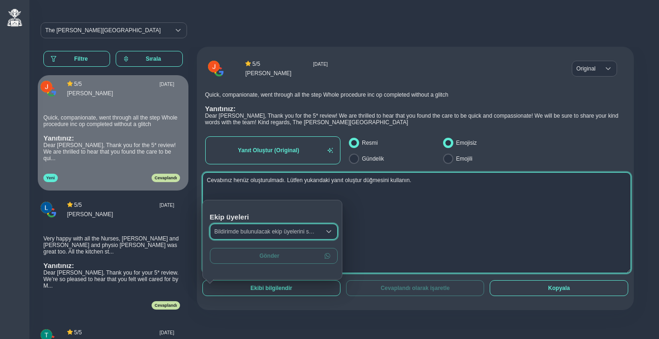
click at [375, 208] on textarea "Cevabınız henüz oluşturulmadı. Lütfen yukarıdaki yanıt oluştur düğmesini kullan…" at bounding box center [416, 222] width 429 height 101
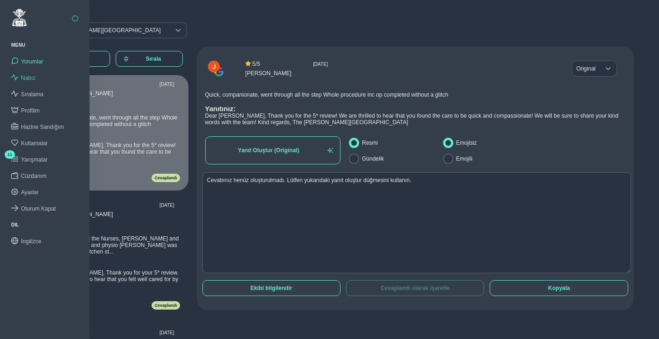
click at [28, 79] on span "Nabız" at bounding box center [28, 78] width 14 height 7
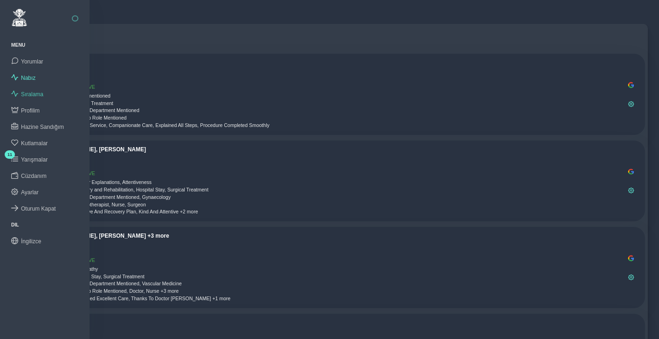
click at [33, 95] on span "Sıralama" at bounding box center [32, 94] width 22 height 7
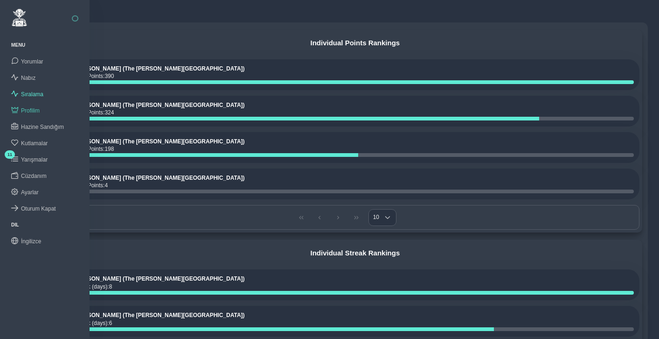
click at [29, 109] on span "Profilim" at bounding box center [30, 110] width 19 height 7
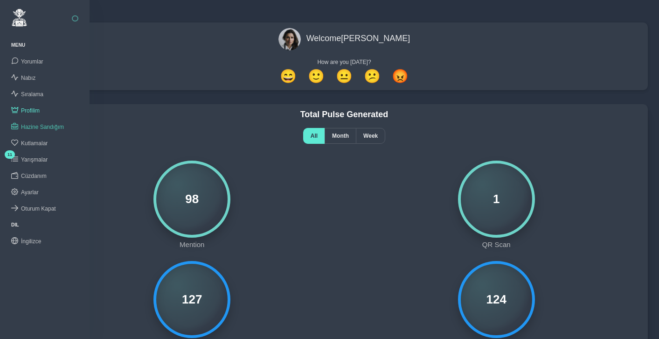
click at [37, 125] on span "Hazine Sandığım" at bounding box center [42, 127] width 43 height 7
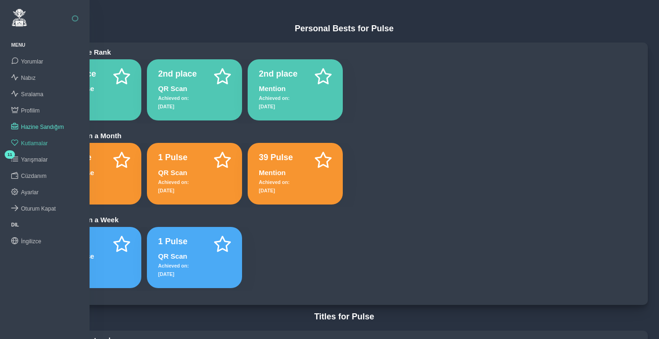
click at [34, 141] on span "Kutlamalar" at bounding box center [34, 143] width 27 height 7
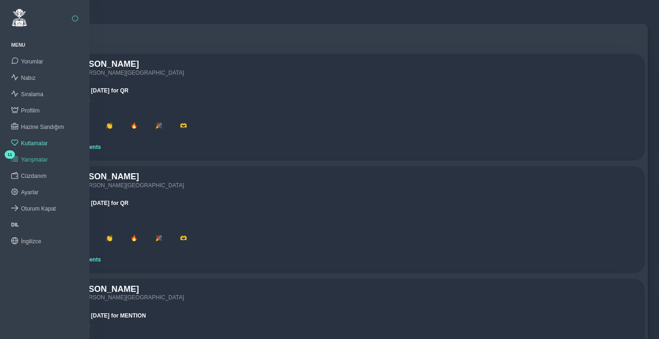
click at [35, 156] on span "Yarışmalar" at bounding box center [34, 159] width 27 height 7
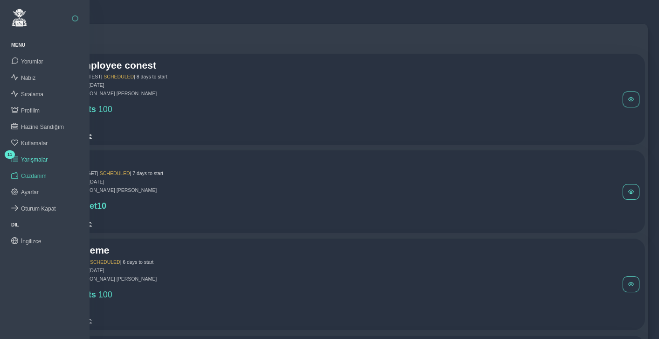
click at [46, 174] on span "Cüzdanım" at bounding box center [34, 176] width 26 height 7
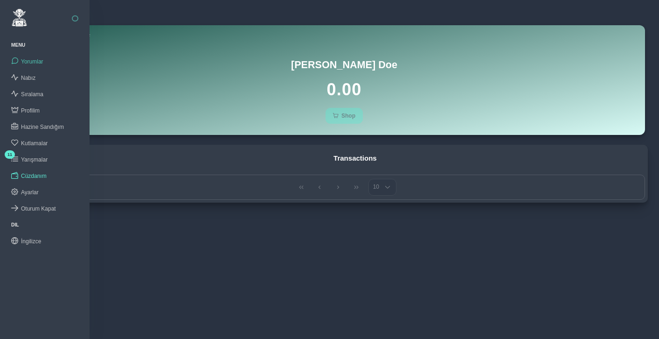
click at [32, 61] on span "Yorumlar" at bounding box center [32, 61] width 22 height 7
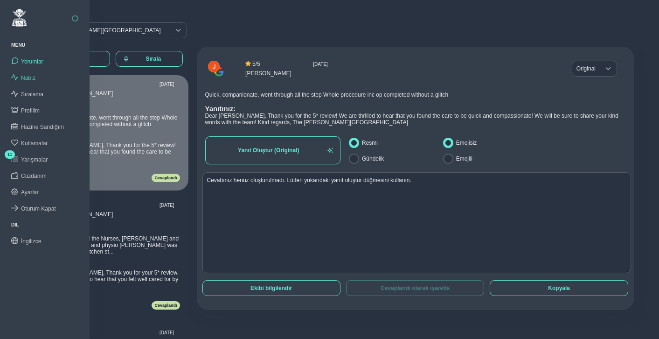
click at [32, 76] on span "Nabız" at bounding box center [28, 78] width 14 height 7
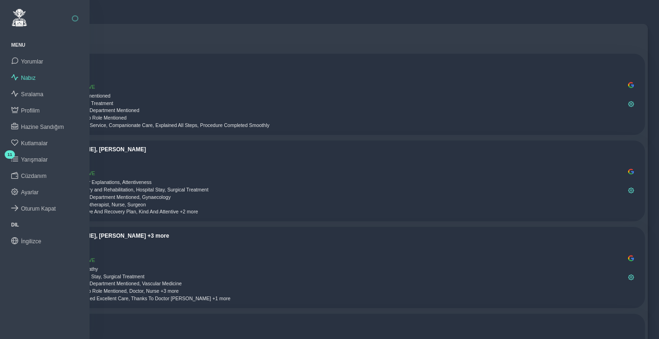
click at [76, 17] on button "button" at bounding box center [75, 18] width 7 height 7
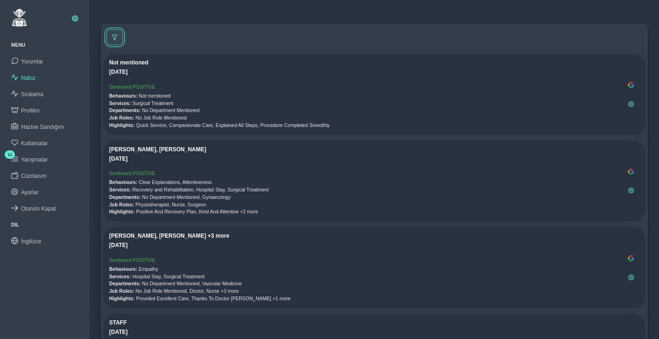
click at [114, 35] on span at bounding box center [115, 38] width 6 height 6
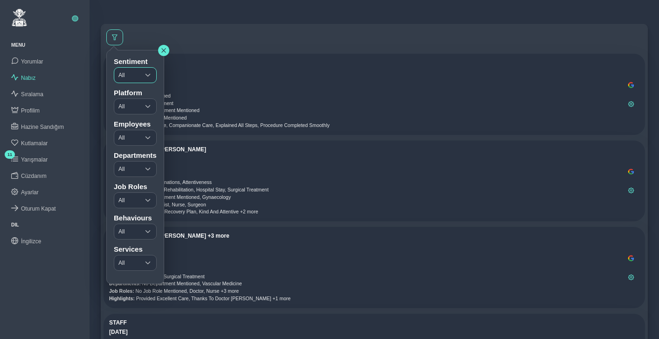
click at [131, 71] on span "All" at bounding box center [126, 75] width 25 height 15
click at [131, 77] on span "All" at bounding box center [126, 75] width 25 height 15
click at [132, 104] on span "All" at bounding box center [126, 106] width 25 height 15
click at [131, 107] on span "All" at bounding box center [126, 106] width 25 height 15
click at [133, 141] on span "All" at bounding box center [126, 137] width 25 height 15
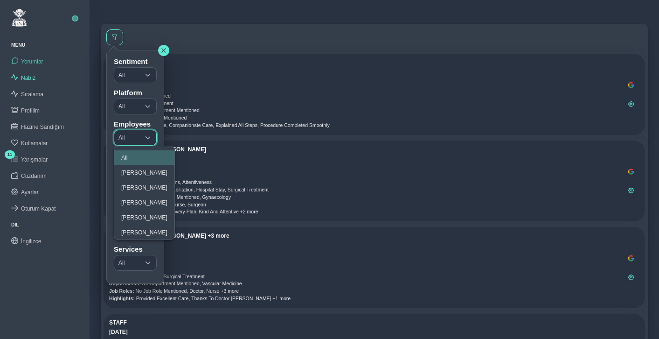
click at [32, 59] on span "Yorumlar" at bounding box center [32, 61] width 22 height 7
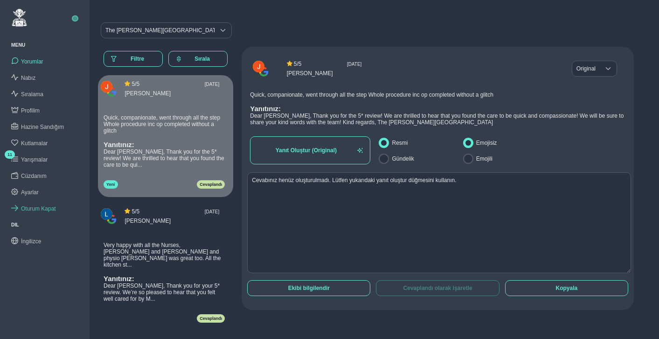
click at [28, 206] on span "Oturum Kapat" at bounding box center [38, 208] width 35 height 7
